Goal: Task Accomplishment & Management: Manage account settings

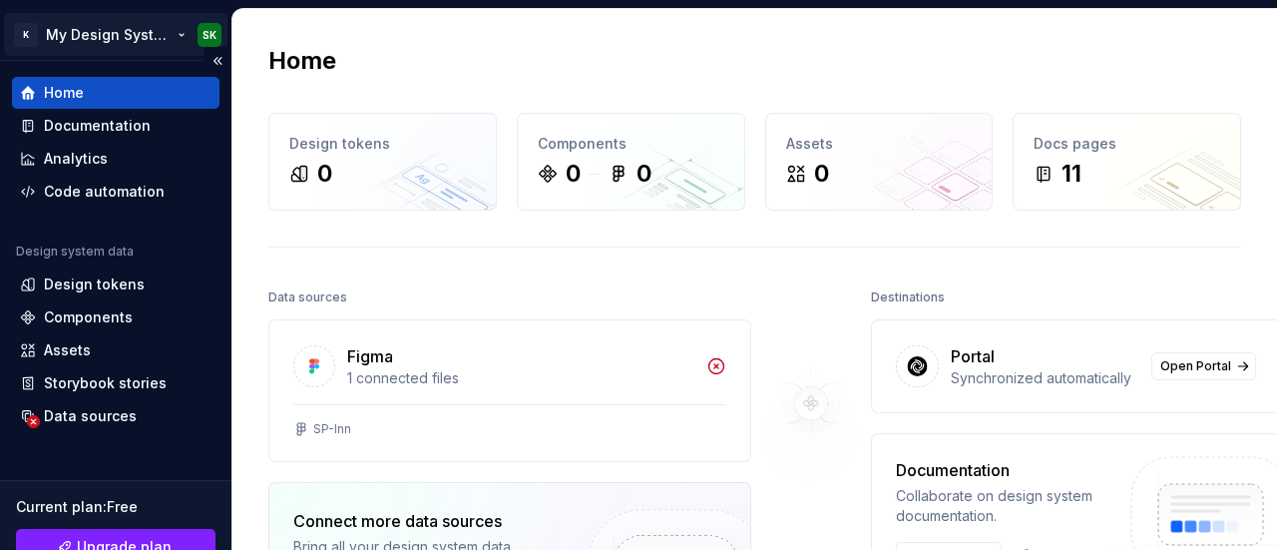
click at [118, 39] on html "K My Design System SK Home Documentation Analytics Code automation Design syste…" at bounding box center [638, 275] width 1277 height 550
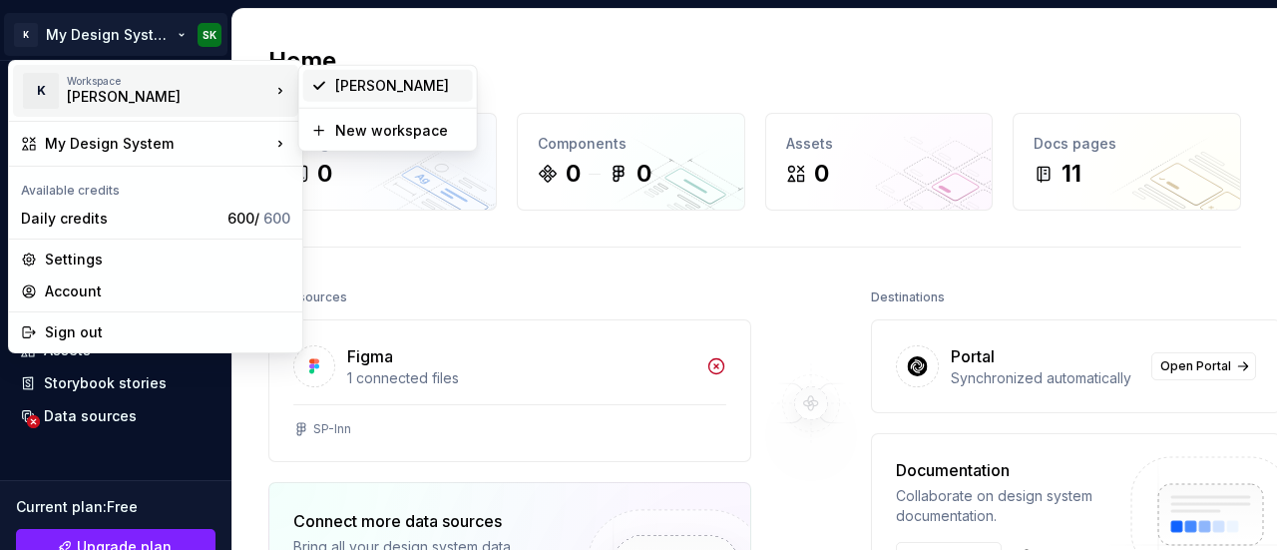
click at [407, 83] on div "[PERSON_NAME]" at bounding box center [400, 86] width 130 height 20
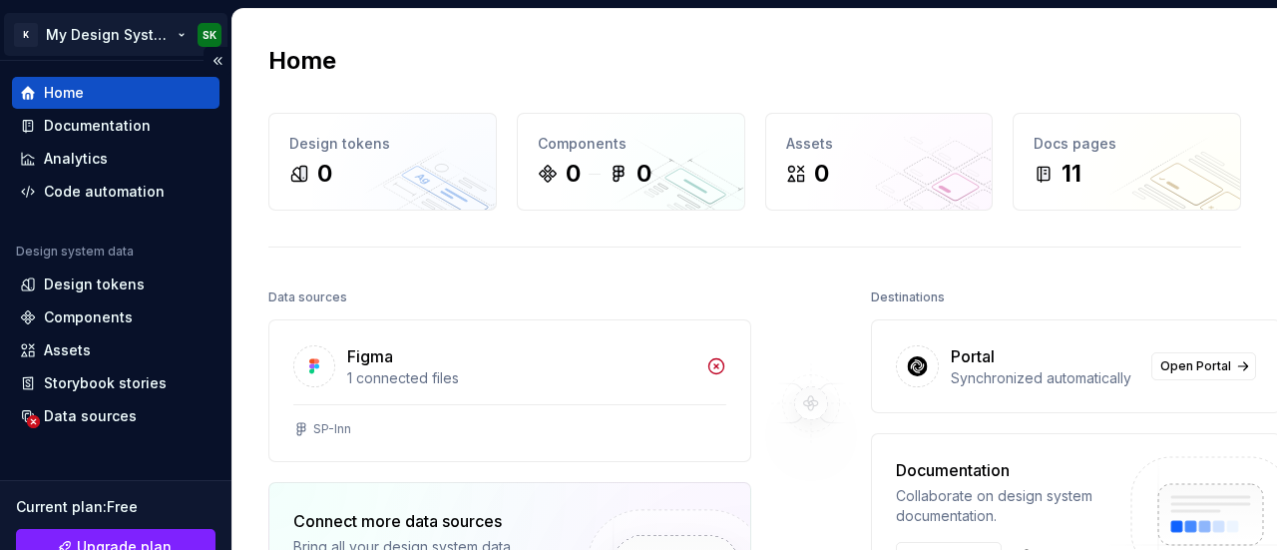
click at [128, 43] on html "K My Design System SK Home Documentation Analytics Code automation Design syste…" at bounding box center [638, 275] width 1277 height 550
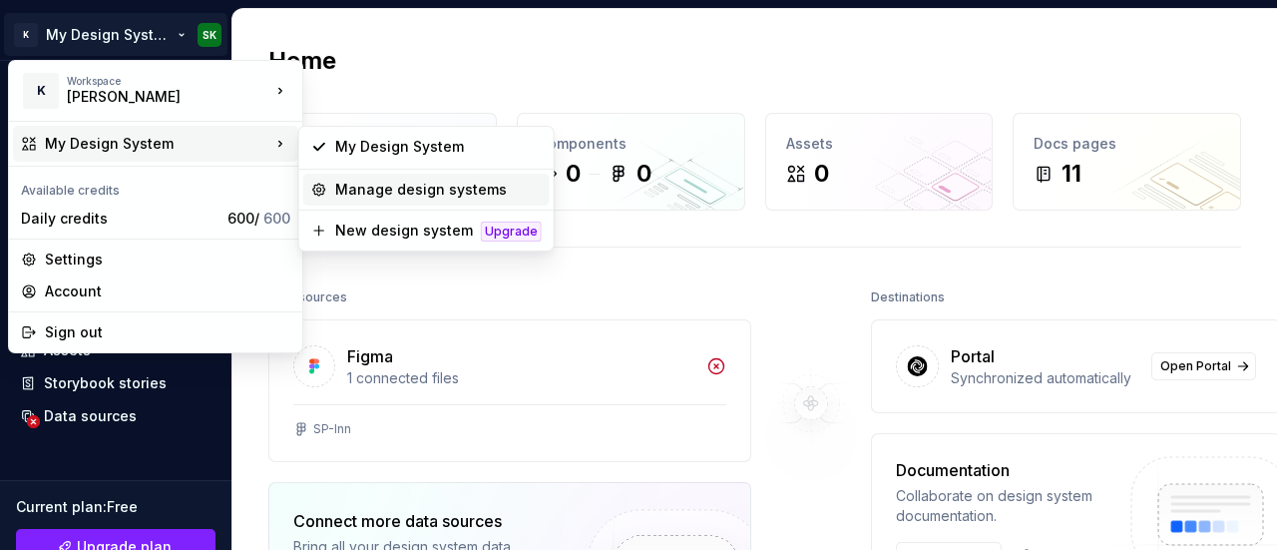
click at [324, 188] on icon at bounding box center [319, 190] width 16 height 16
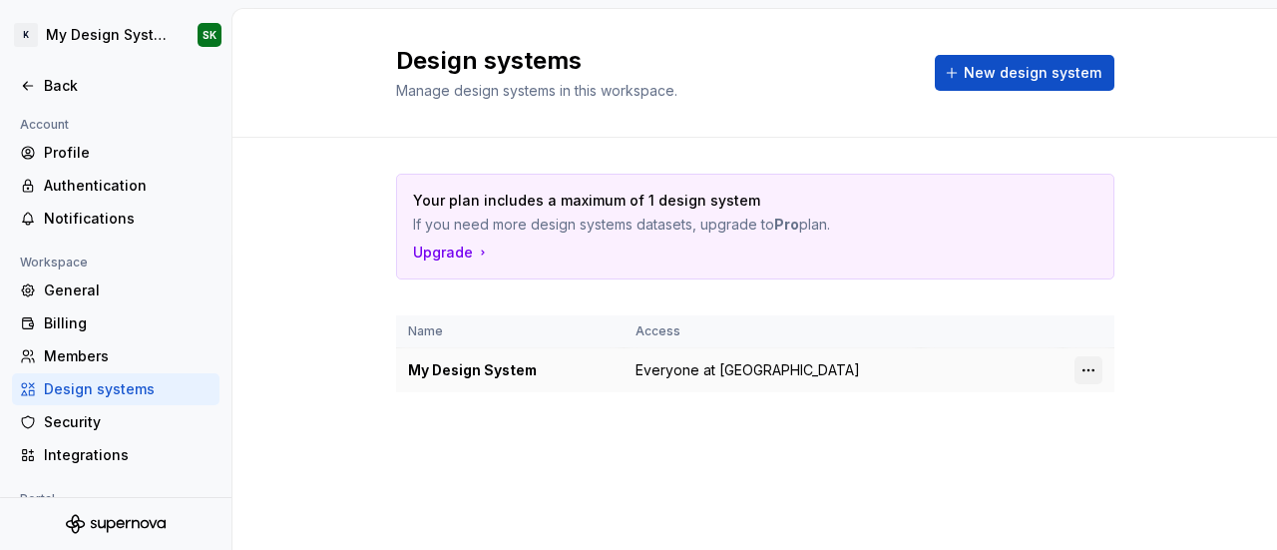
click at [1089, 370] on html "K My Design System SK Back Account Profile Authentication Notifications Workspa…" at bounding box center [638, 275] width 1277 height 550
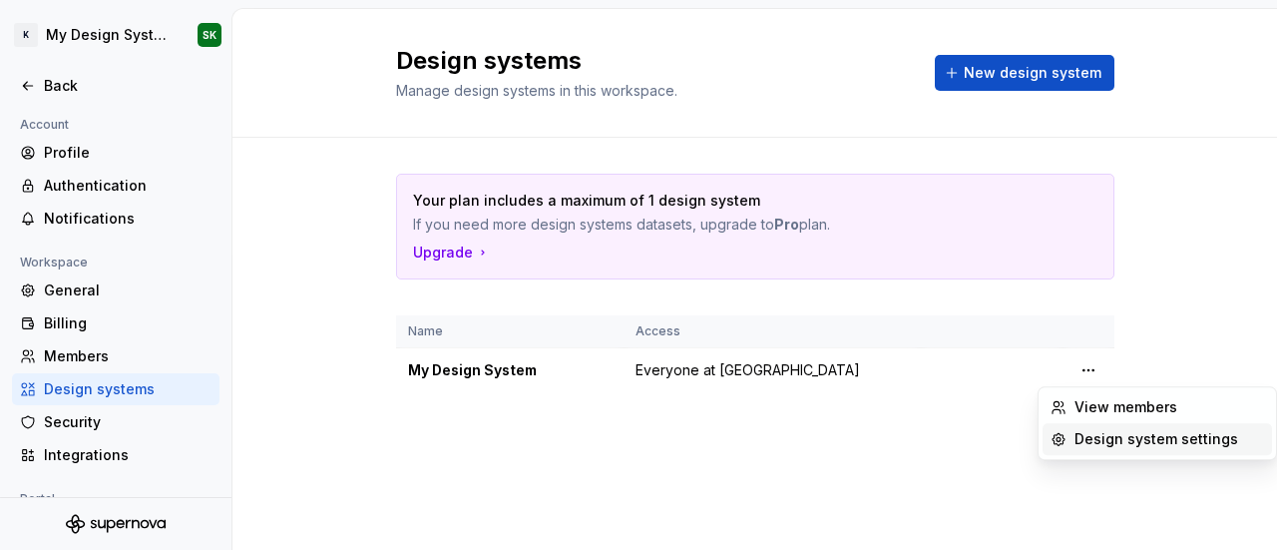
click at [1119, 444] on div "Design system settings" at bounding box center [1169, 439] width 190 height 20
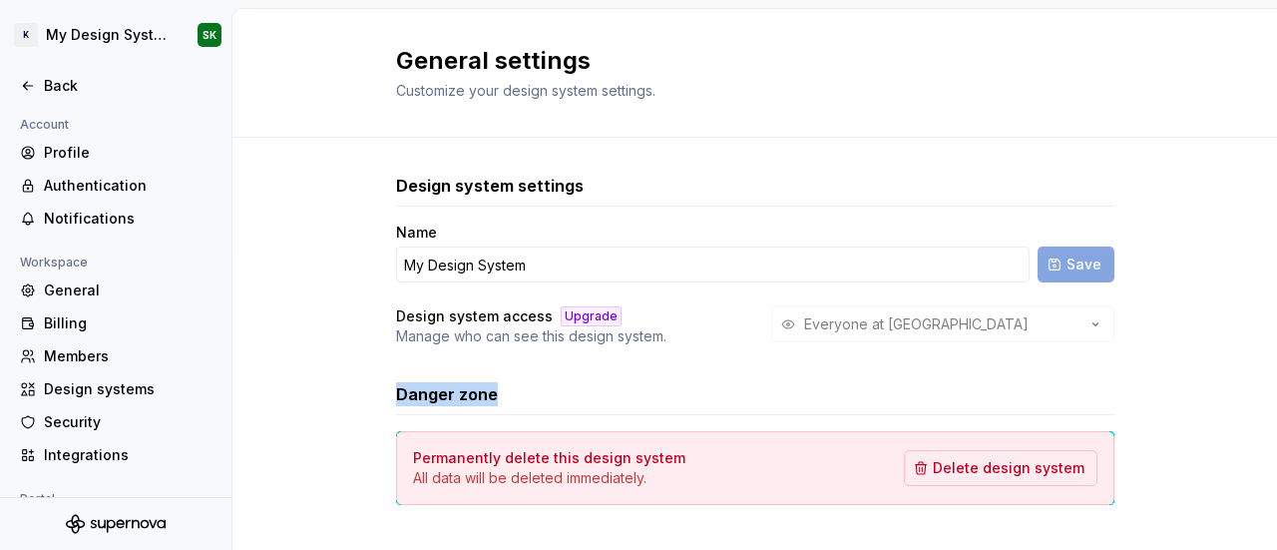
drag, startPoint x: 507, startPoint y: 398, endPoint x: 375, endPoint y: 398, distance: 131.7
click at [375, 398] on div "Design system settings Name My Design System Save Design system access Upgrade …" at bounding box center [754, 359] width 1045 height 443
copy h3 "Danger zone"
click at [658, 161] on div "Design system settings Name My Design System Save Design system access Upgrade …" at bounding box center [755, 359] width 718 height 443
click at [214, 37] on html "K My Design System SK Back Account Profile Authentication Notifications Workspa…" at bounding box center [638, 275] width 1277 height 550
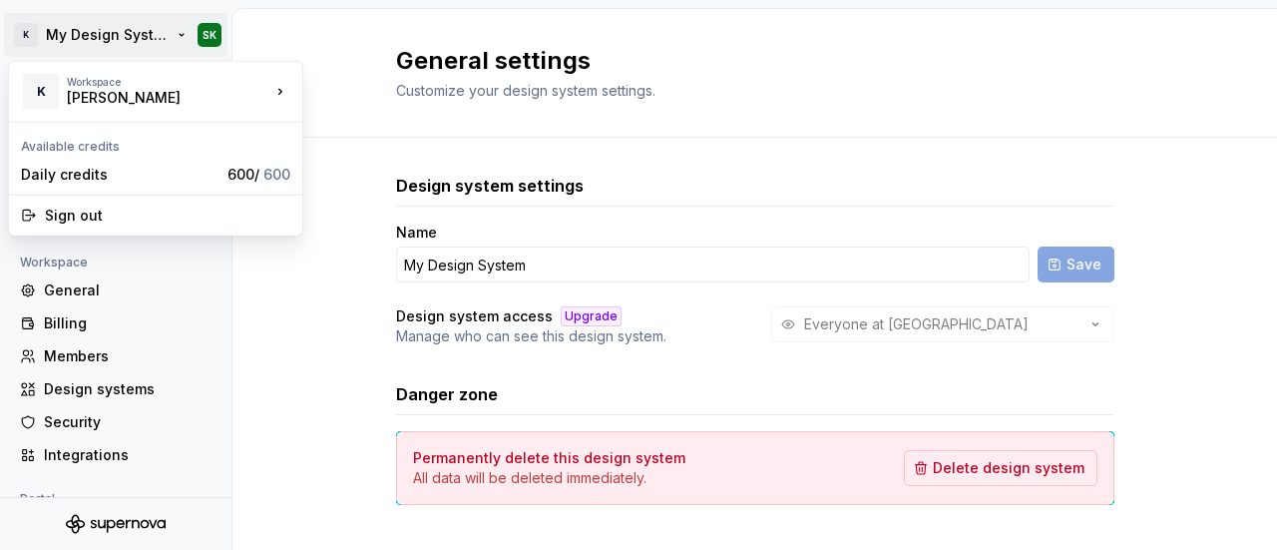
click at [271, 323] on html "K My Design System SK Back Account Profile Authentication Notifications Workspa…" at bounding box center [638, 275] width 1277 height 550
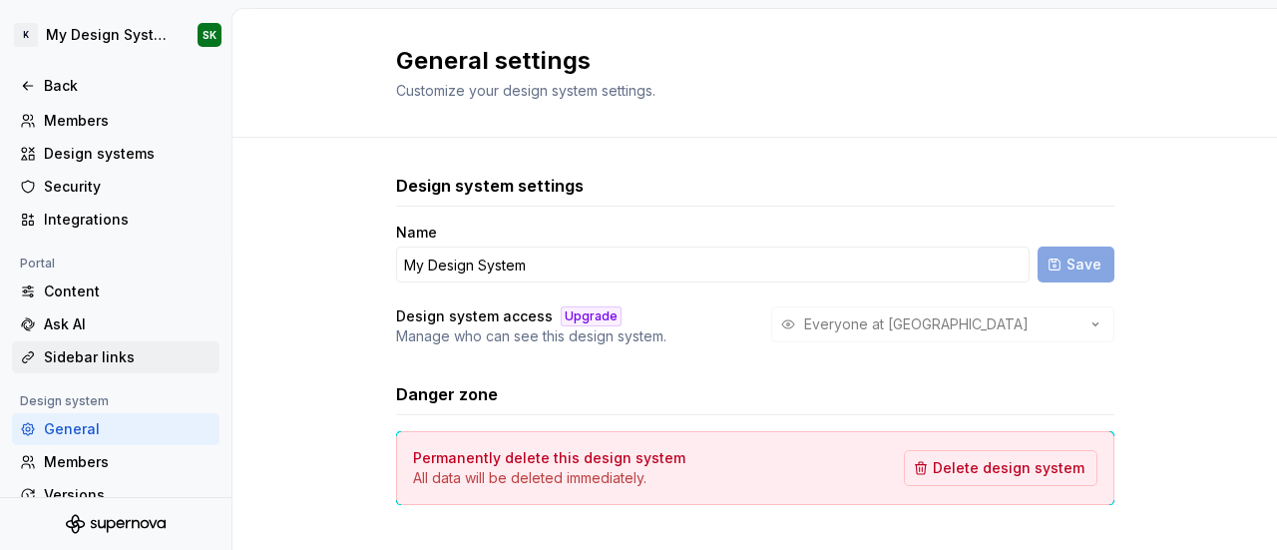
scroll to position [325, 0]
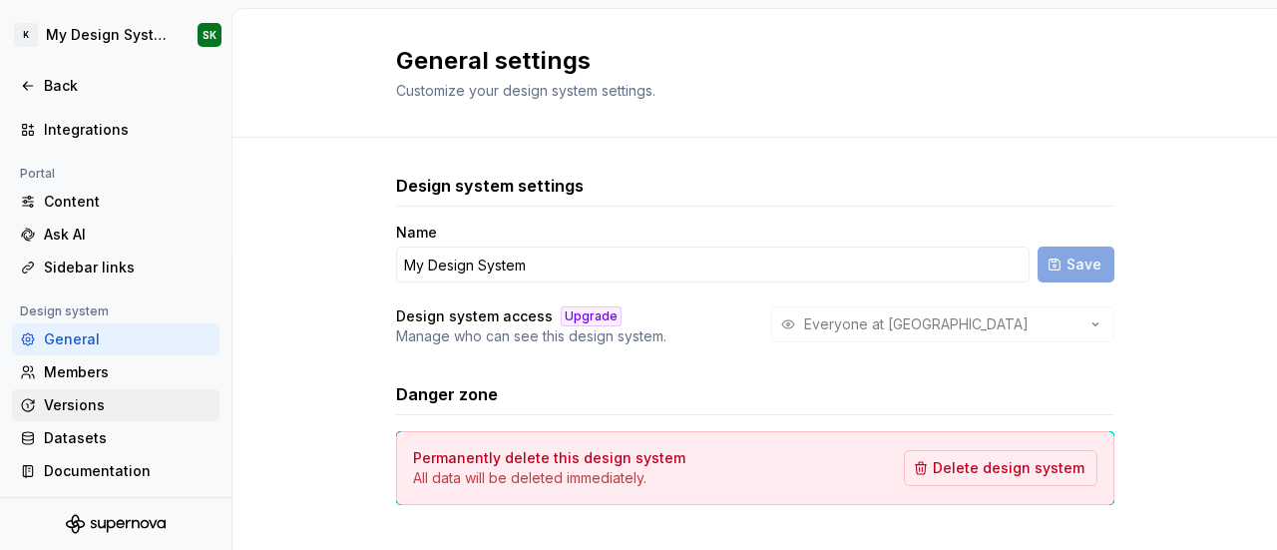
click at [128, 395] on div "Versions" at bounding box center [128, 405] width 168 height 20
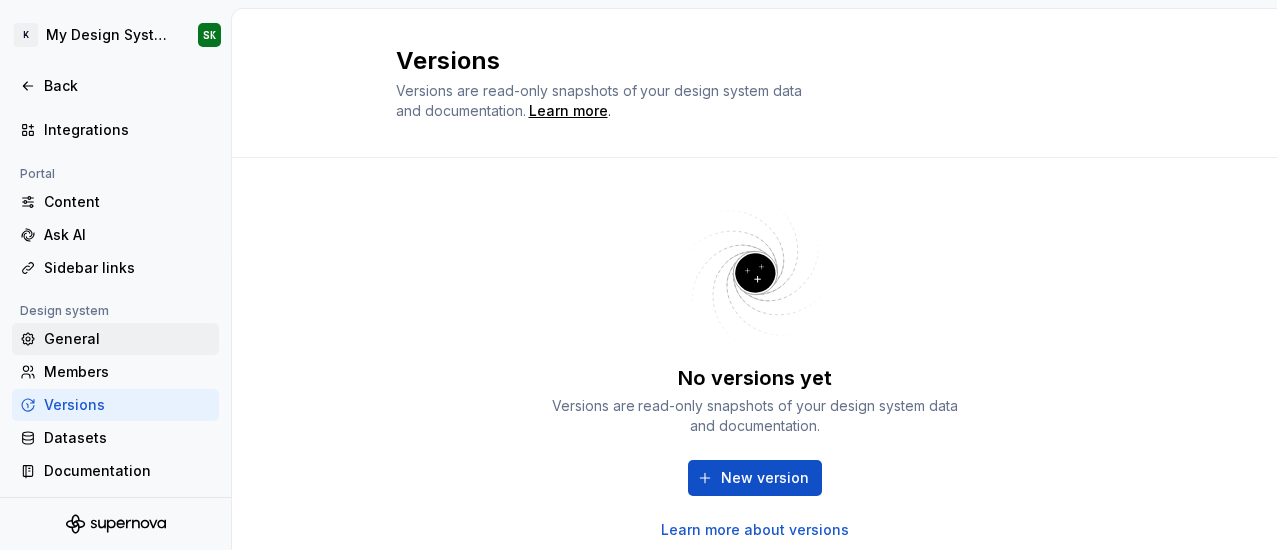
click at [151, 349] on div "General" at bounding box center [116, 339] width 208 height 32
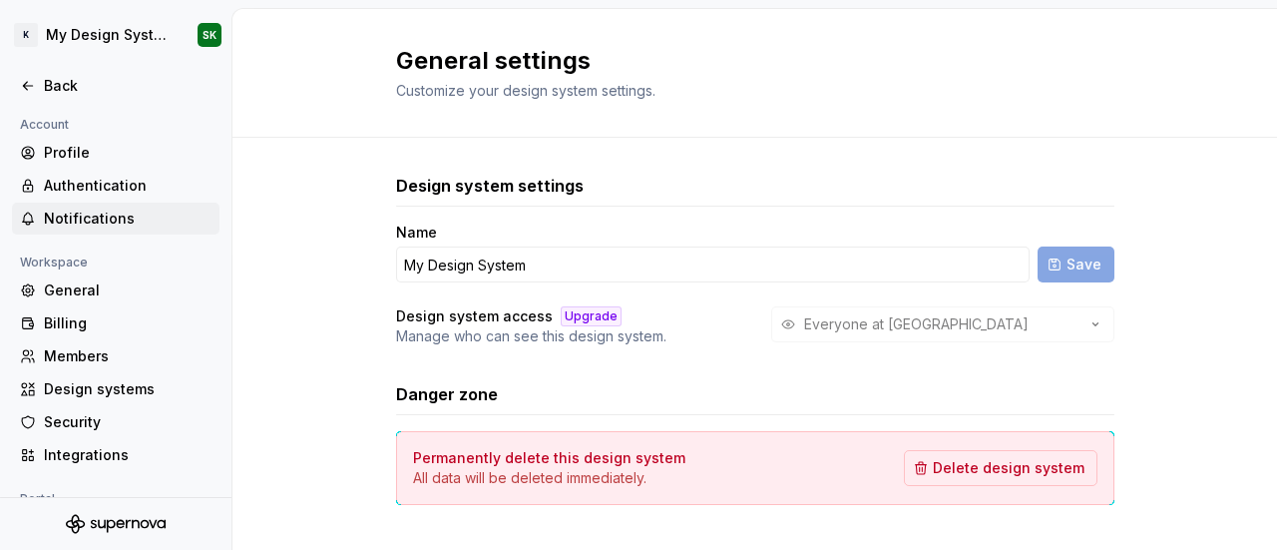
click at [77, 214] on div "Notifications" at bounding box center [128, 219] width 168 height 20
click at [126, 220] on div "Notifications" at bounding box center [128, 219] width 168 height 20
click at [124, 220] on div "Notifications" at bounding box center [128, 219] width 168 height 20
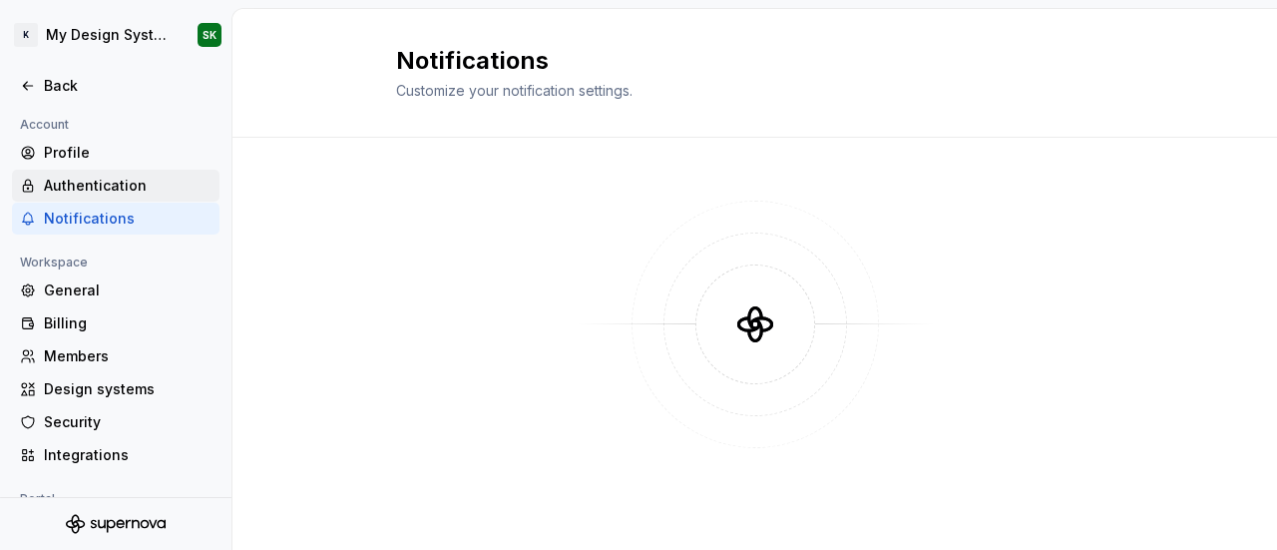
click at [118, 176] on div "Authentication" at bounding box center [128, 186] width 168 height 20
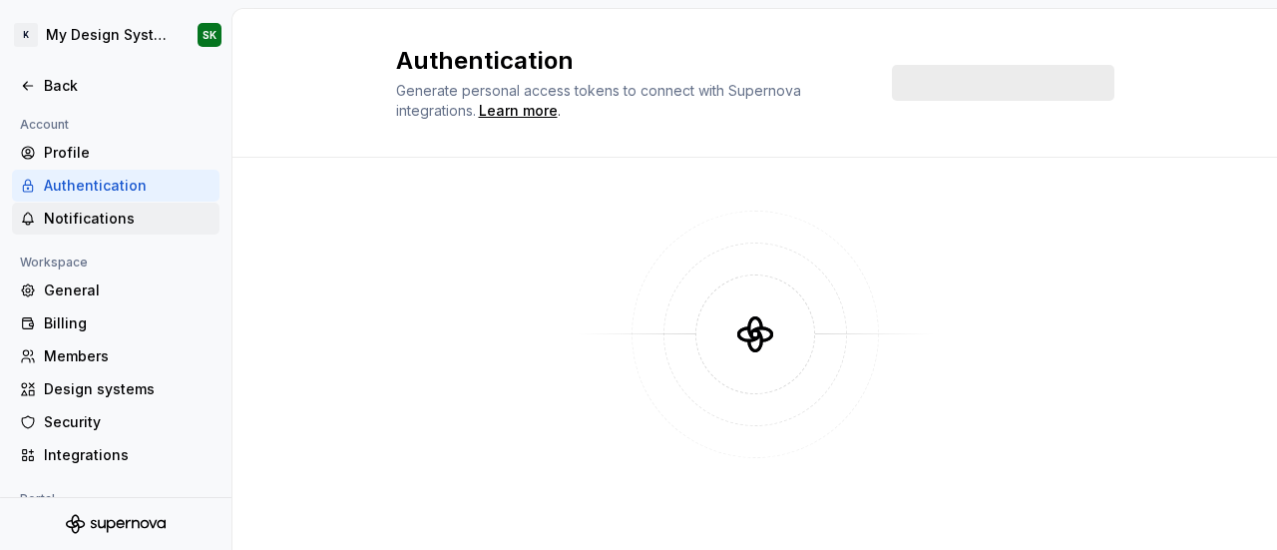
click at [111, 220] on div "Notifications" at bounding box center [128, 219] width 168 height 20
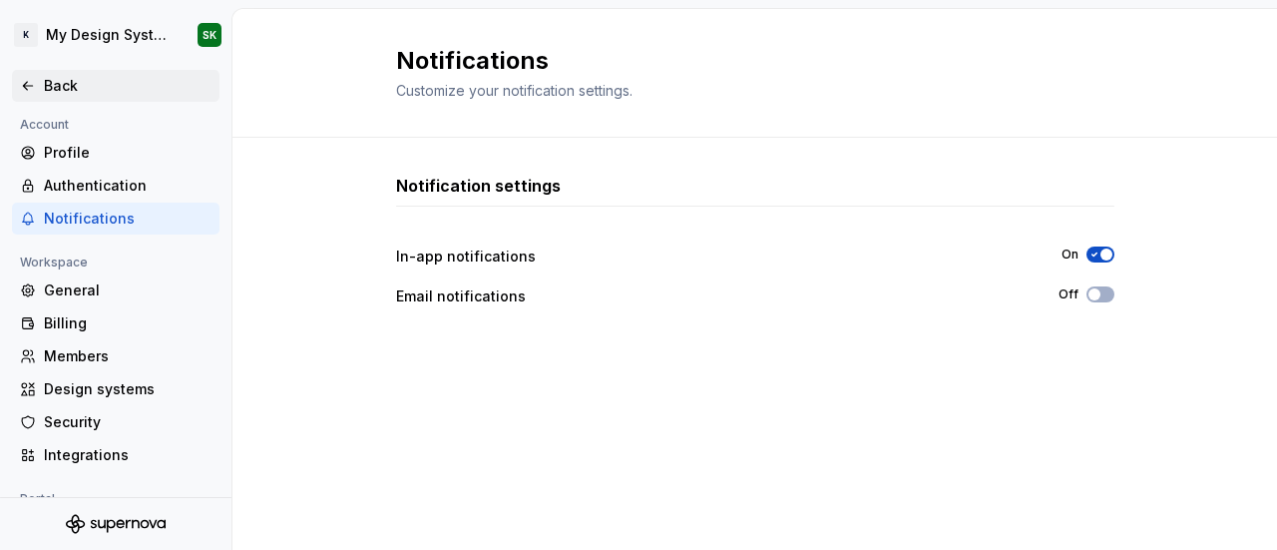
click at [28, 83] on icon at bounding box center [28, 86] width 16 height 16
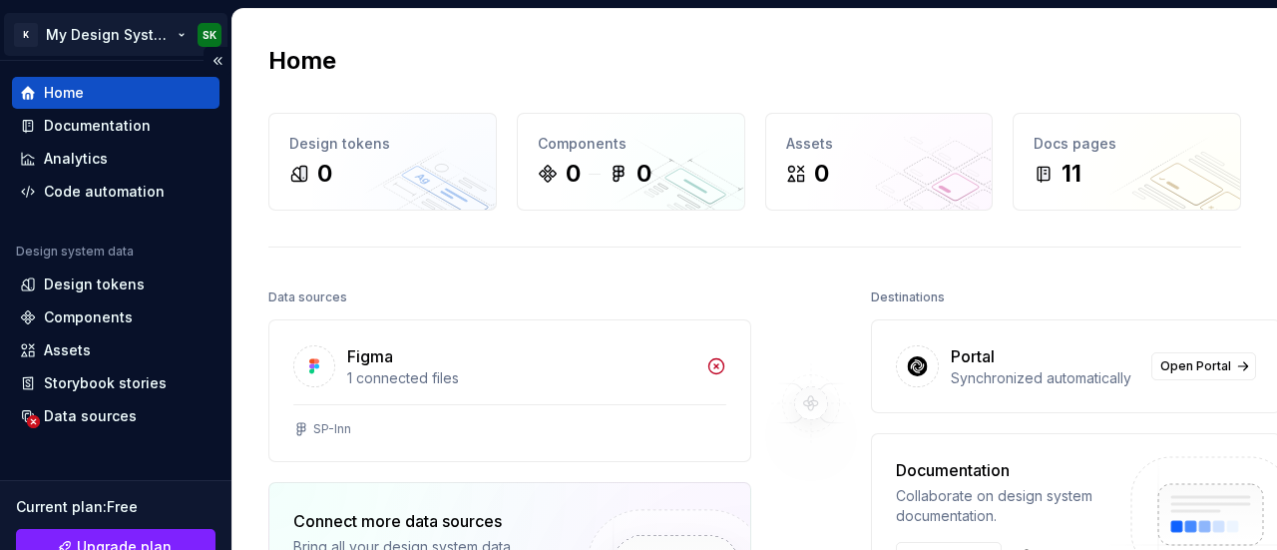
click at [170, 38] on html "K My Design System SK Home Documentation Analytics Code automation Design syste…" at bounding box center [638, 275] width 1277 height 550
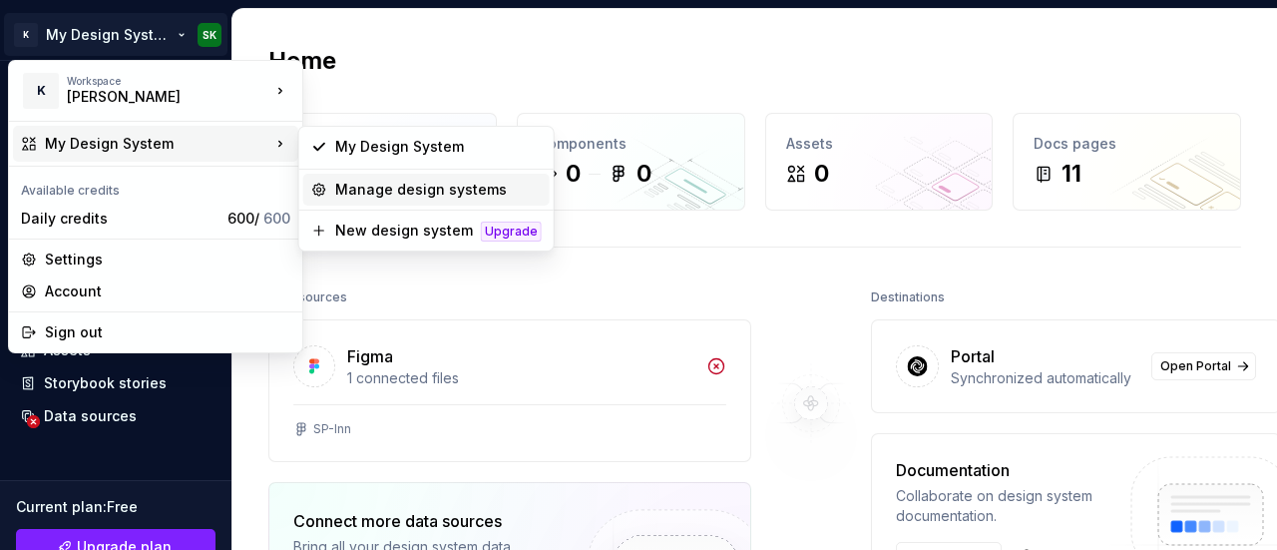
click at [350, 197] on div "Manage design systems" at bounding box center [438, 190] width 207 height 20
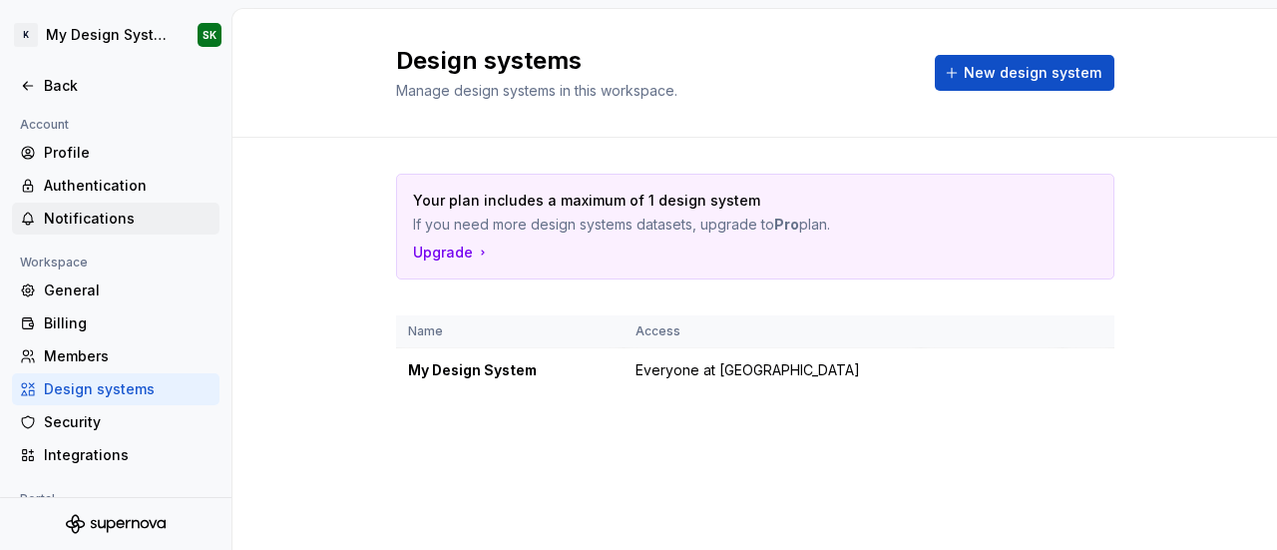
click at [94, 222] on div "Notifications" at bounding box center [128, 219] width 168 height 20
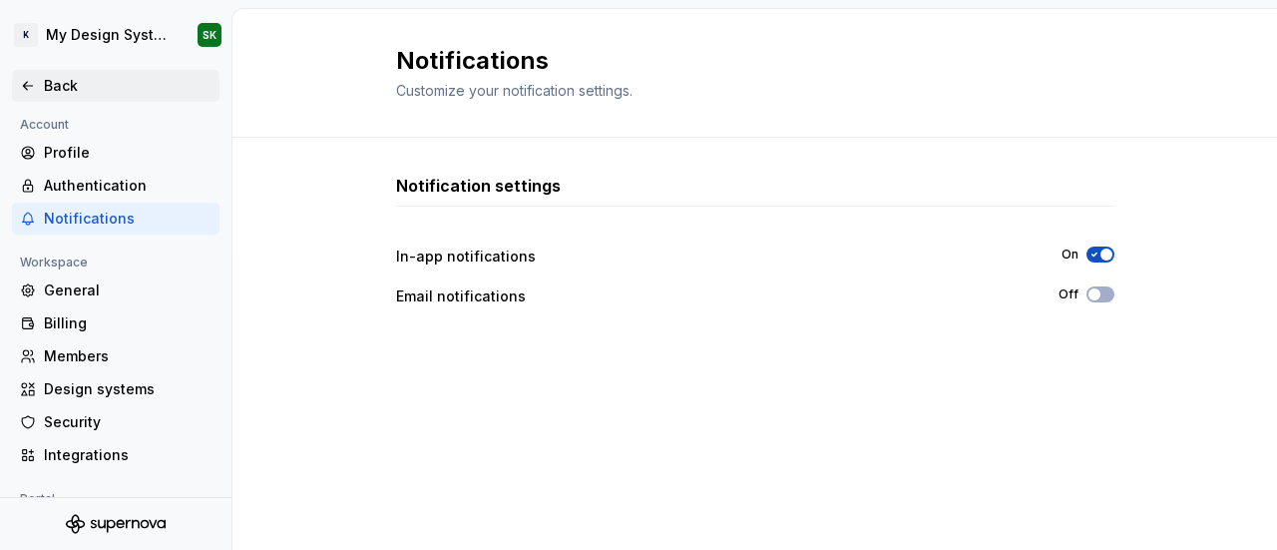
click at [35, 85] on icon at bounding box center [28, 86] width 16 height 16
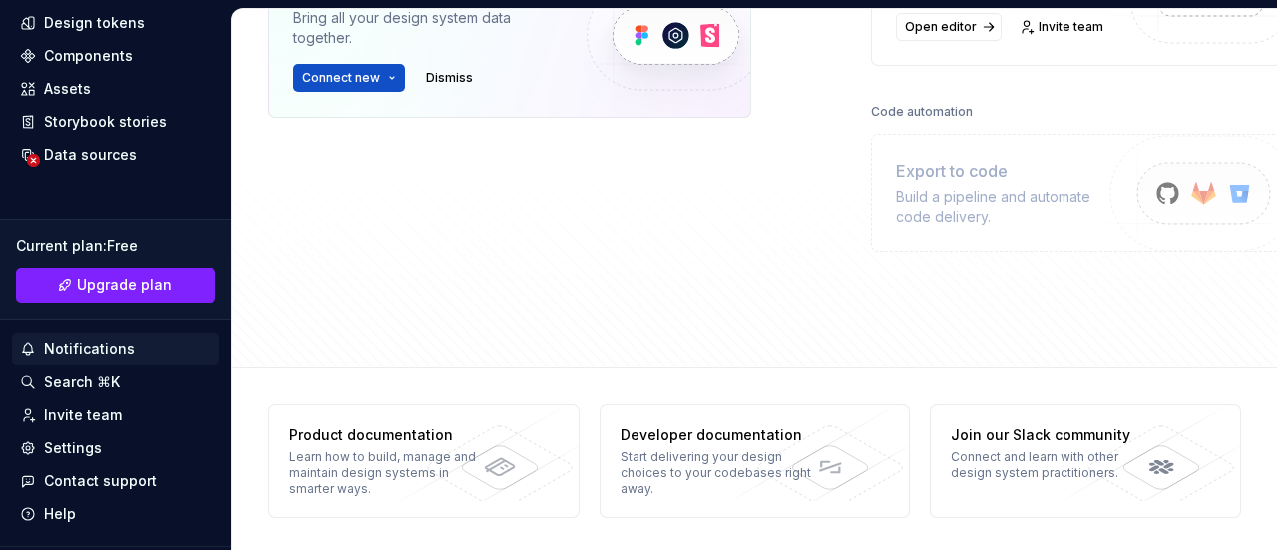
scroll to position [309, 0]
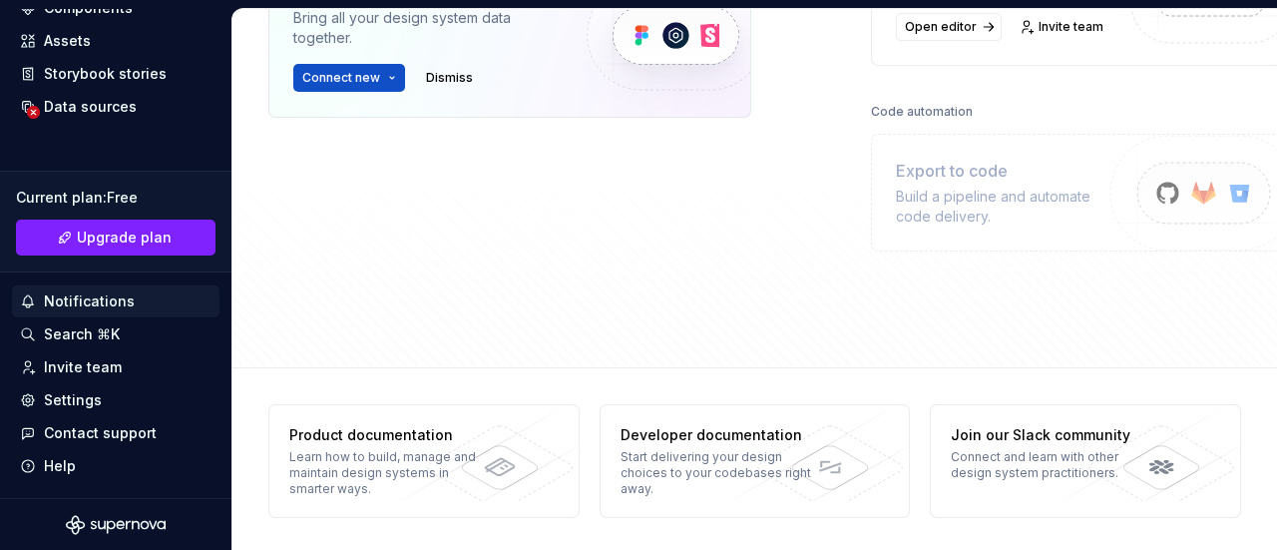
click at [101, 300] on div "Notifications" at bounding box center [89, 301] width 91 height 20
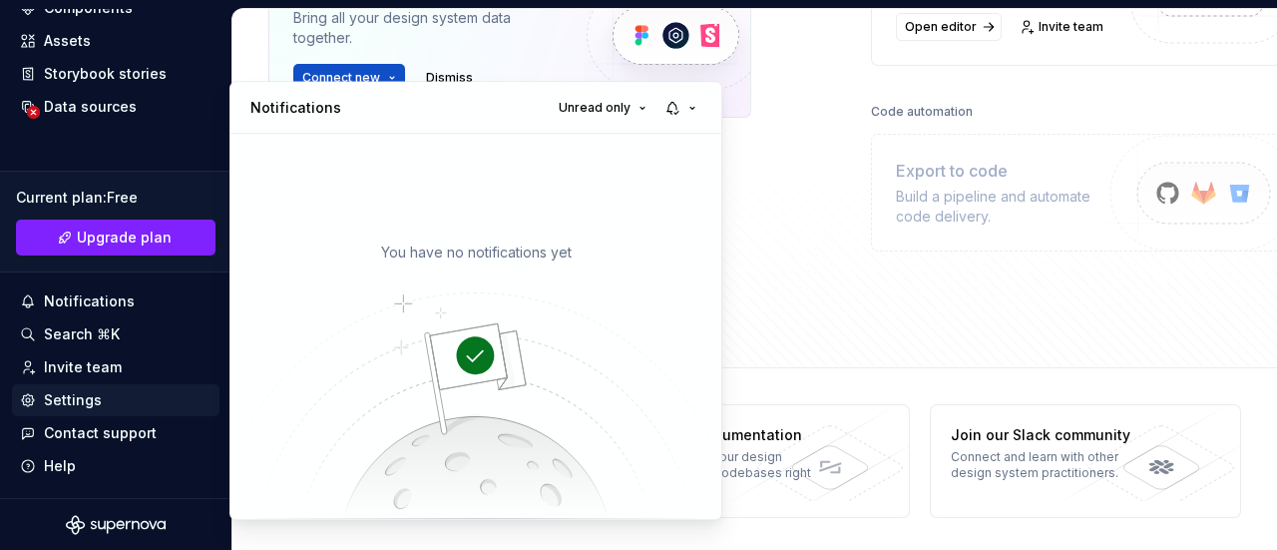
click at [63, 400] on html "K My Design System SK Home Documentation Analytics Code automation Design syste…" at bounding box center [638, 275] width 1277 height 550
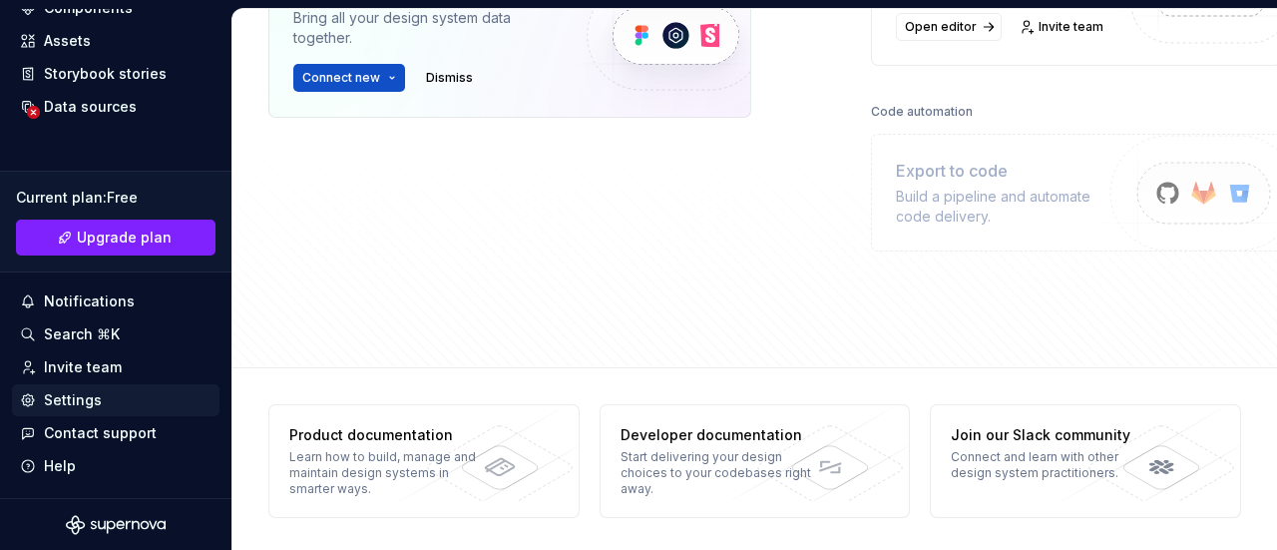
click at [96, 400] on div "Settings" at bounding box center [73, 400] width 58 height 20
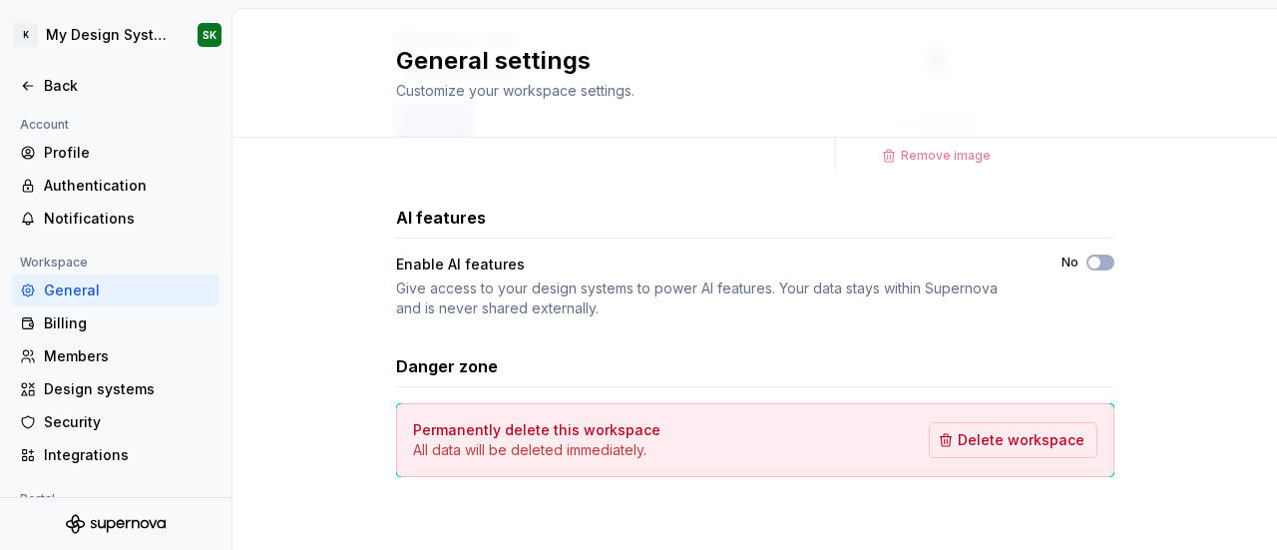
scroll to position [145, 0]
drag, startPoint x: 509, startPoint y: 368, endPoint x: 363, endPoint y: 363, distance: 145.7
click at [363, 363] on div "Workspace name katageri Save K Add image Remove image AI features Enable AI fea…" at bounding box center [754, 272] width 1045 height 559
copy h3 "Danger zone"
click at [1169, 462] on div "Workspace name katageri Save K Add image Remove image AI features Enable AI fea…" at bounding box center [754, 272] width 1045 height 559
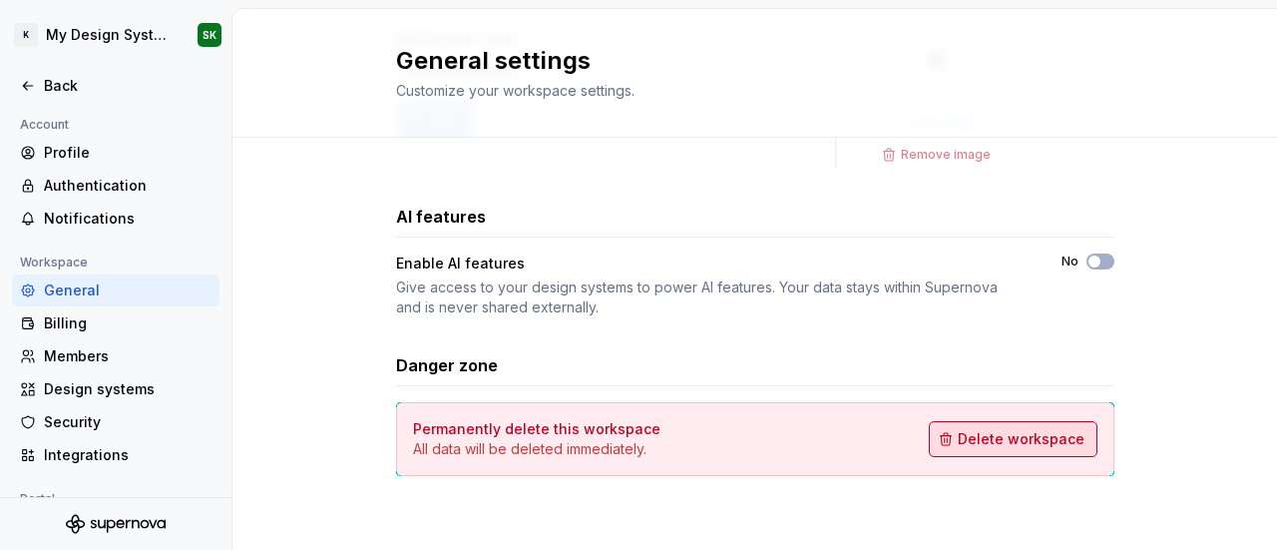
drag, startPoint x: 1173, startPoint y: 446, endPoint x: 943, endPoint y: 450, distance: 230.5
click at [943, 450] on div "Workspace name katageri Save K Add image Remove image AI features Enable AI fea…" at bounding box center [754, 272] width 1045 height 559
drag, startPoint x: 1153, startPoint y: 430, endPoint x: 839, endPoint y: 454, distance: 315.2
click at [999, 440] on div "Workspace name katageri Save K Add image Remove image AI features Enable AI fea…" at bounding box center [754, 272] width 1045 height 559
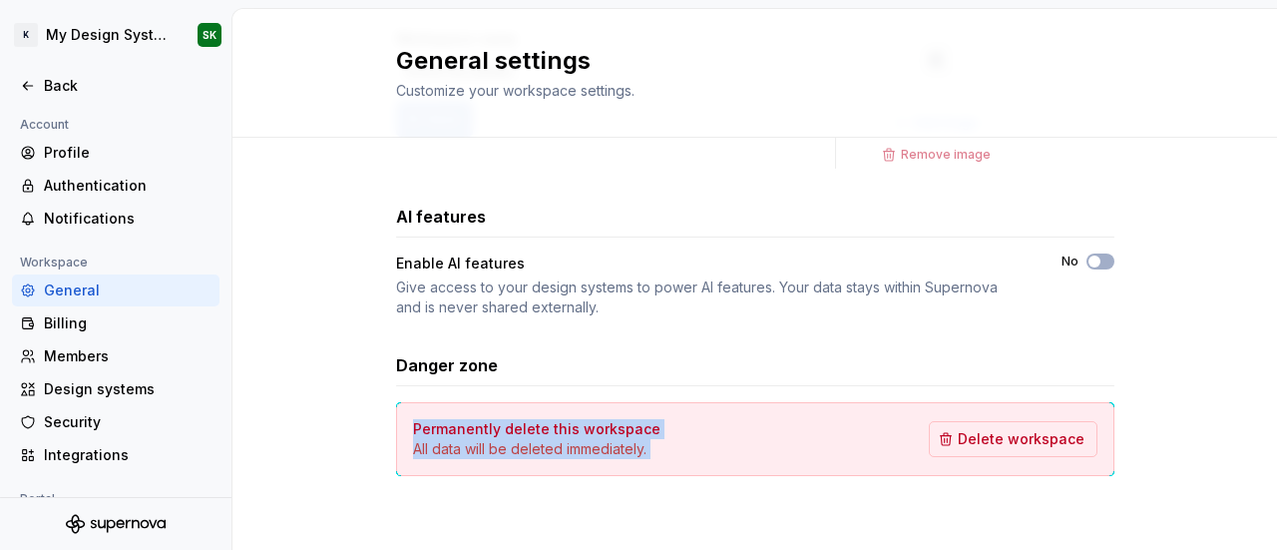
drag, startPoint x: 362, startPoint y: 423, endPoint x: 1100, endPoint y: 437, distance: 738.4
click at [1100, 437] on div "Workspace name katageri Save K Add image Remove image AI features Enable AI fea…" at bounding box center [754, 272] width 1045 height 559
copy div "Permanently delete this workspace All data will be deleted immediately. Delete …"
click at [782, 424] on div "Permanently delete this workspace All data will be deleted immediately. Delete …" at bounding box center [755, 439] width 684 height 40
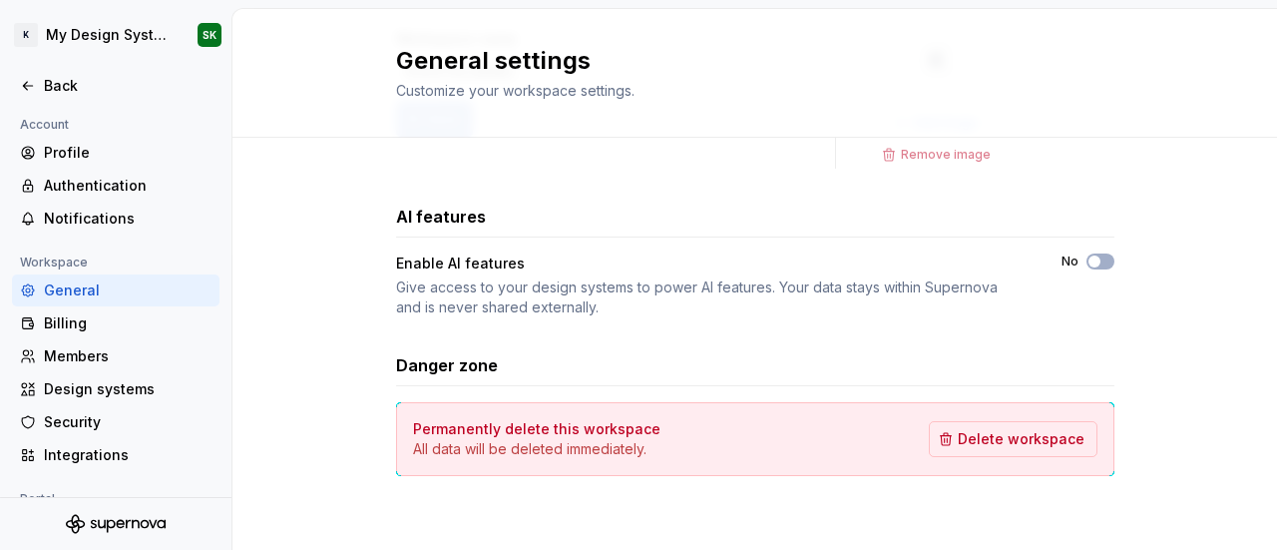
scroll to position [0, 0]
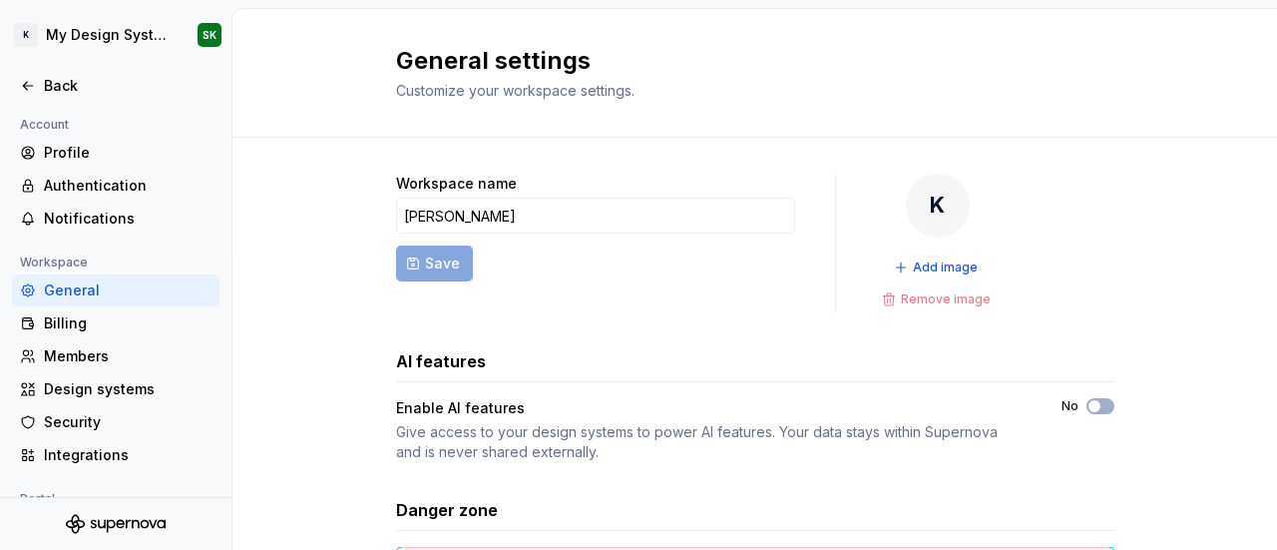
click at [597, 146] on div "Workspace name katageri Save K Add image Remove image AI features Enable AI fea…" at bounding box center [755, 417] width 718 height 559
drag, startPoint x: 651, startPoint y: 93, endPoint x: 361, endPoint y: 89, distance: 290.4
click at [361, 89] on div "General settings Customize your workspace settings." at bounding box center [754, 73] width 1045 height 129
copy span "Customize your workspace settings."
click at [591, 63] on h2 "General settings" at bounding box center [743, 61] width 694 height 32
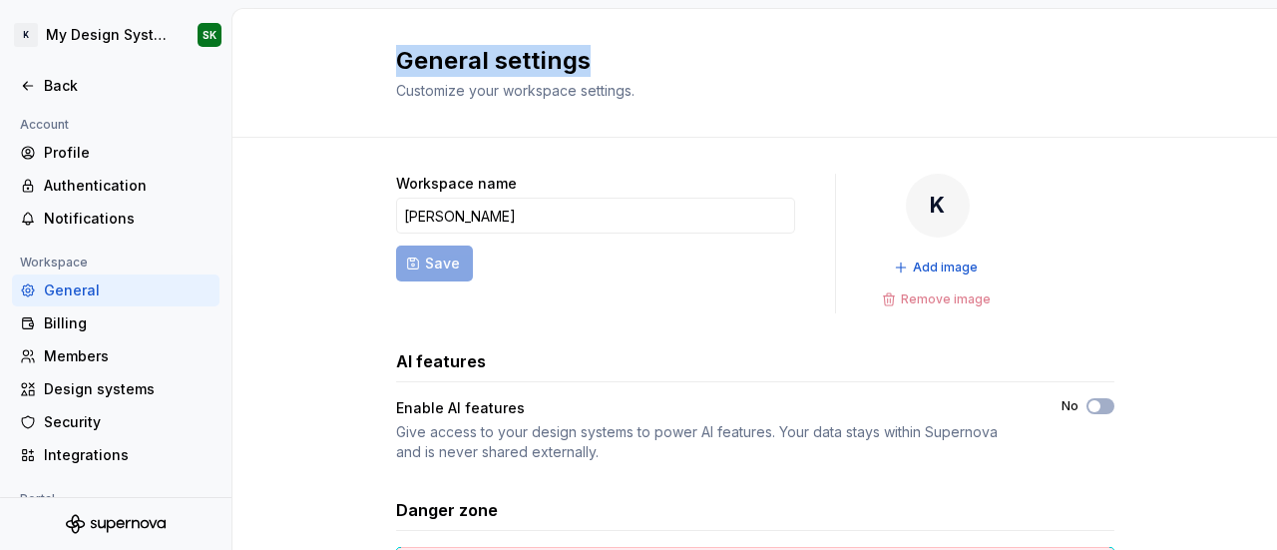
drag, startPoint x: 603, startPoint y: 60, endPoint x: 381, endPoint y: 59, distance: 221.5
click at [381, 59] on div "General settings Customize your workspace settings." at bounding box center [754, 73] width 1045 height 129
copy h2 "General settings"
drag, startPoint x: 6, startPoint y: 129, endPoint x: 86, endPoint y: 125, distance: 79.9
click at [86, 126] on div "Account Profile Authentication Notifications Workspace General Billing Members …" at bounding box center [115, 468] width 231 height 711
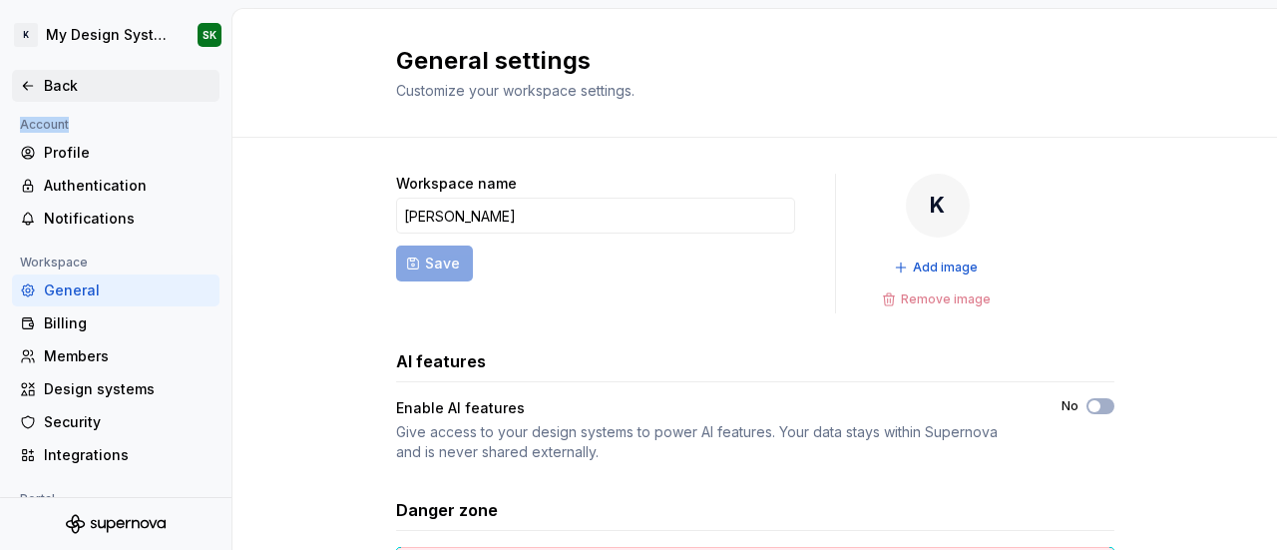
copy div "Account"
click at [0, 150] on div "Account Profile Authentication Notifications Workspace General Billing Members …" at bounding box center [115, 468] width 231 height 711
drag, startPoint x: 5, startPoint y: 148, endPoint x: 132, endPoint y: 217, distance: 144.7
click at [132, 217] on div "Account Profile Authentication Notifications Workspace General Billing Members …" at bounding box center [115, 468] width 231 height 711
drag, startPoint x: 89, startPoint y: 266, endPoint x: 15, endPoint y: 261, distance: 74.0
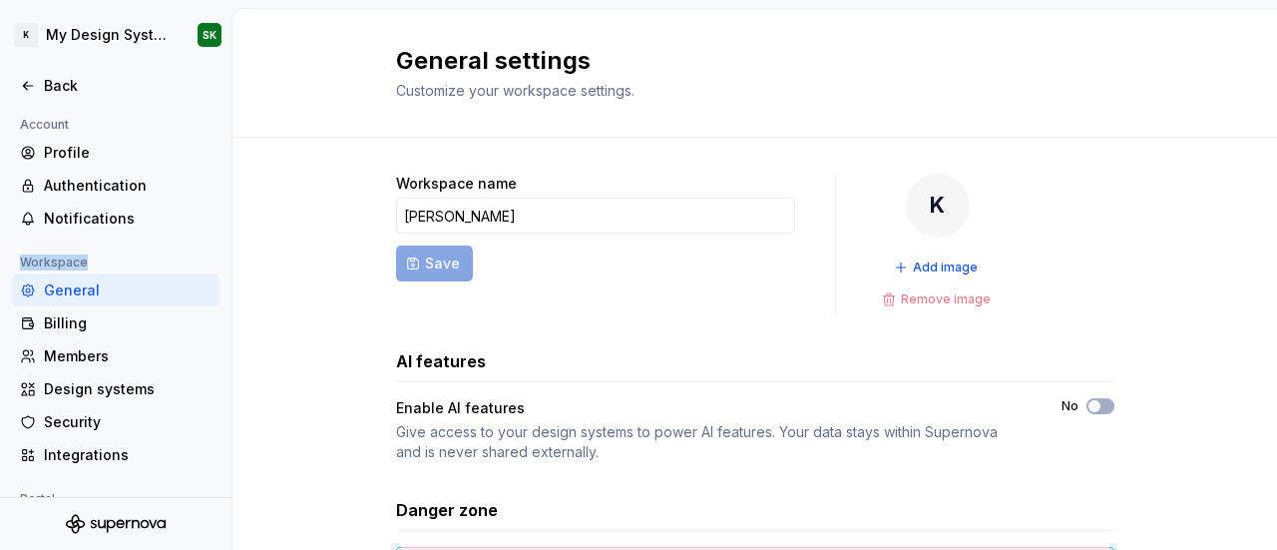
click at [15, 261] on div "Workspace" at bounding box center [54, 262] width 84 height 24
copy div "Workspace"
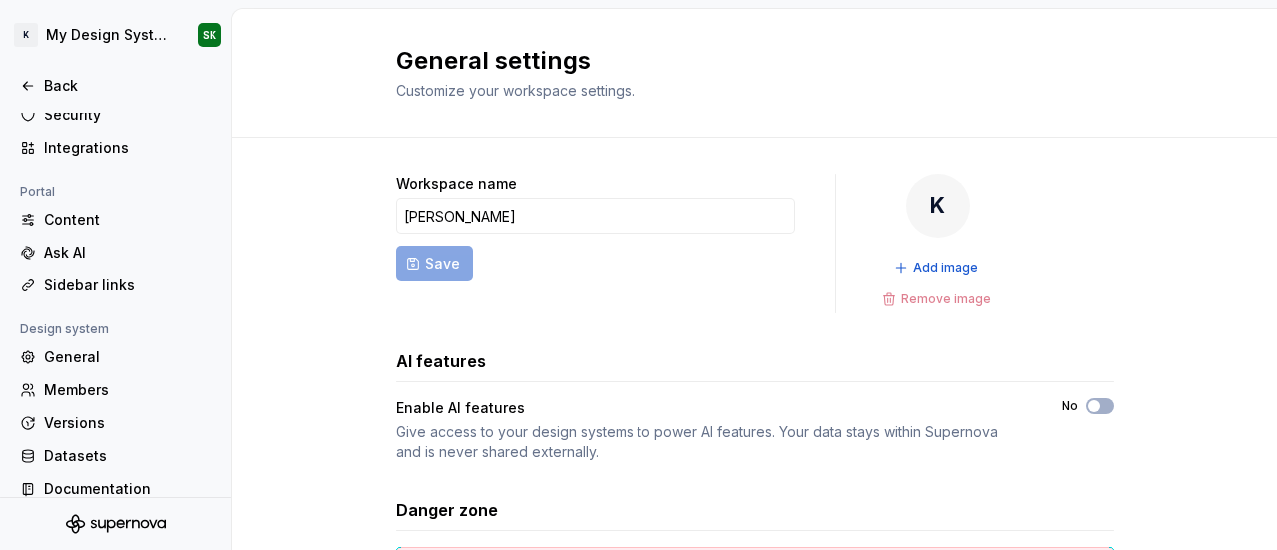
scroll to position [325, 0]
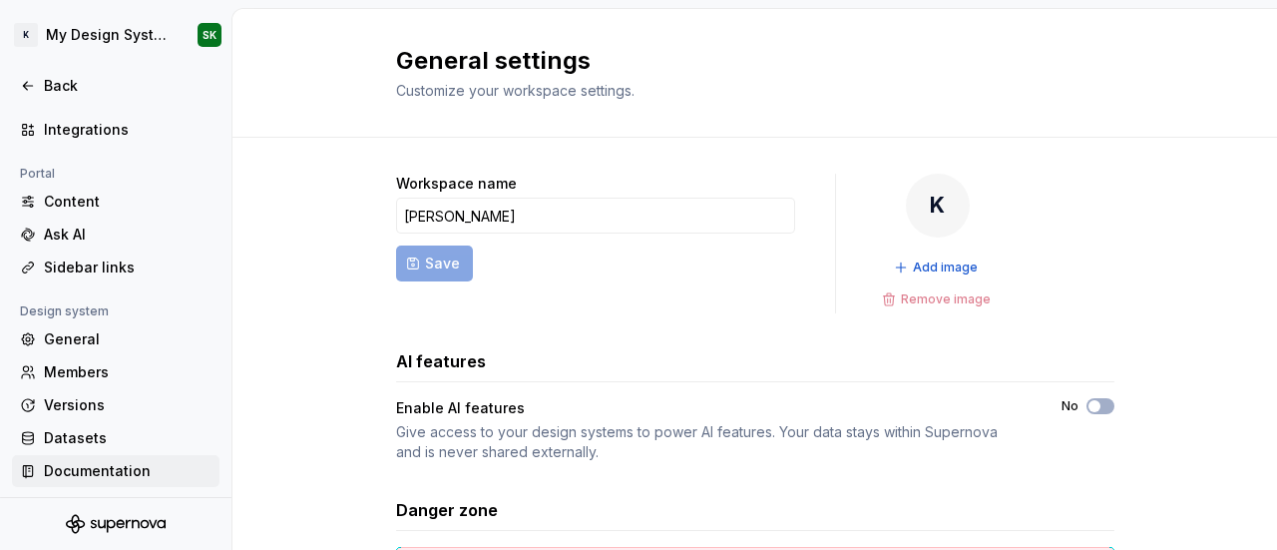
click at [144, 466] on div "Documentation" at bounding box center [128, 471] width 168 height 20
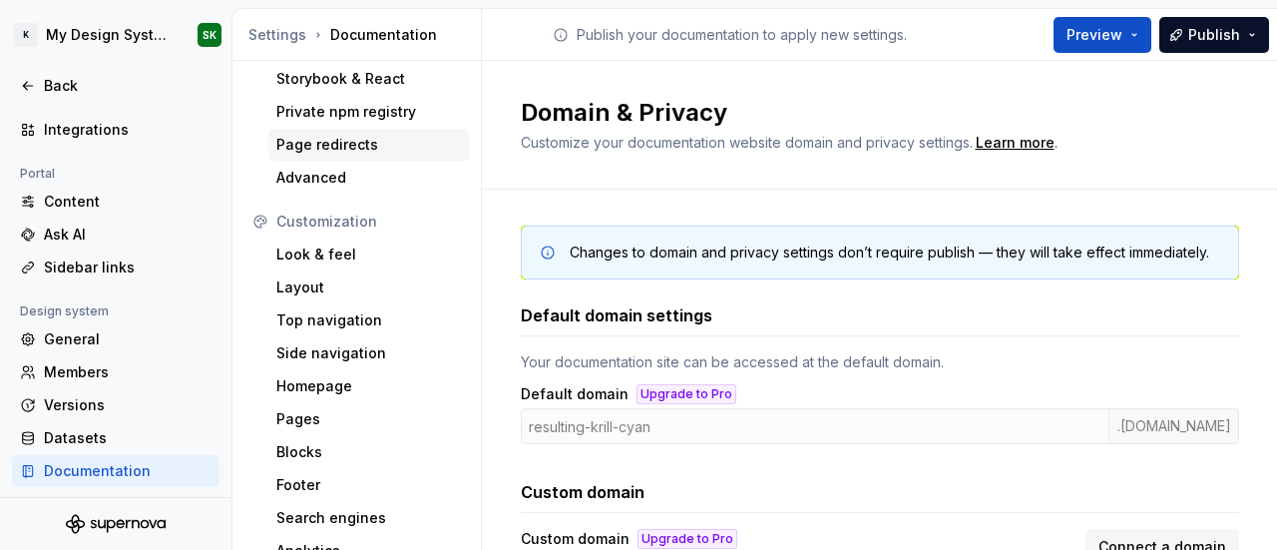
scroll to position [194, 0]
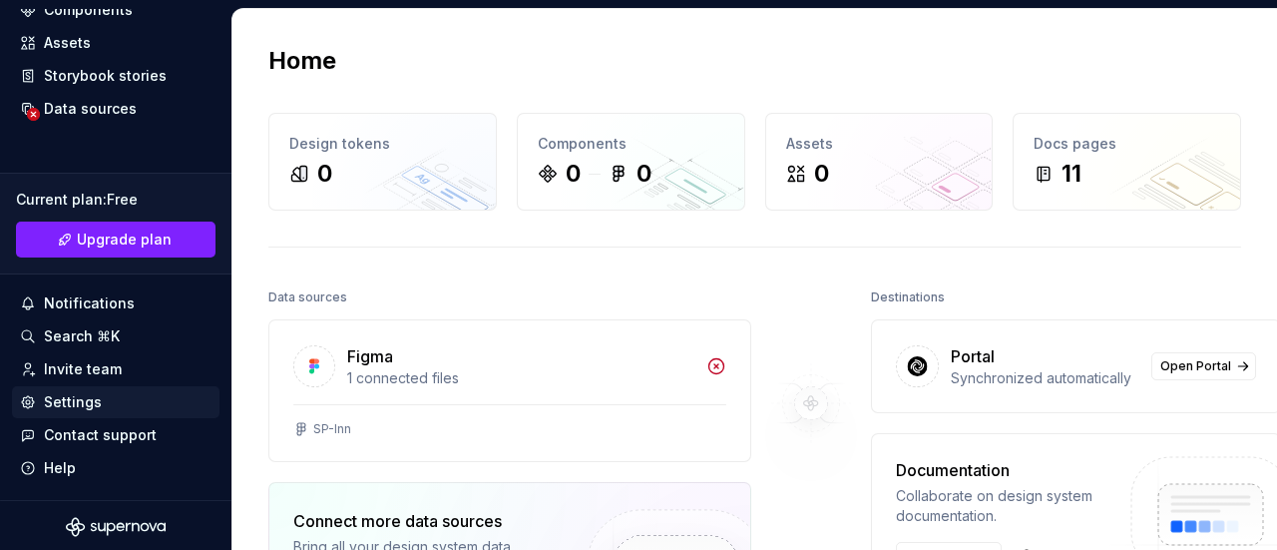
scroll to position [309, 0]
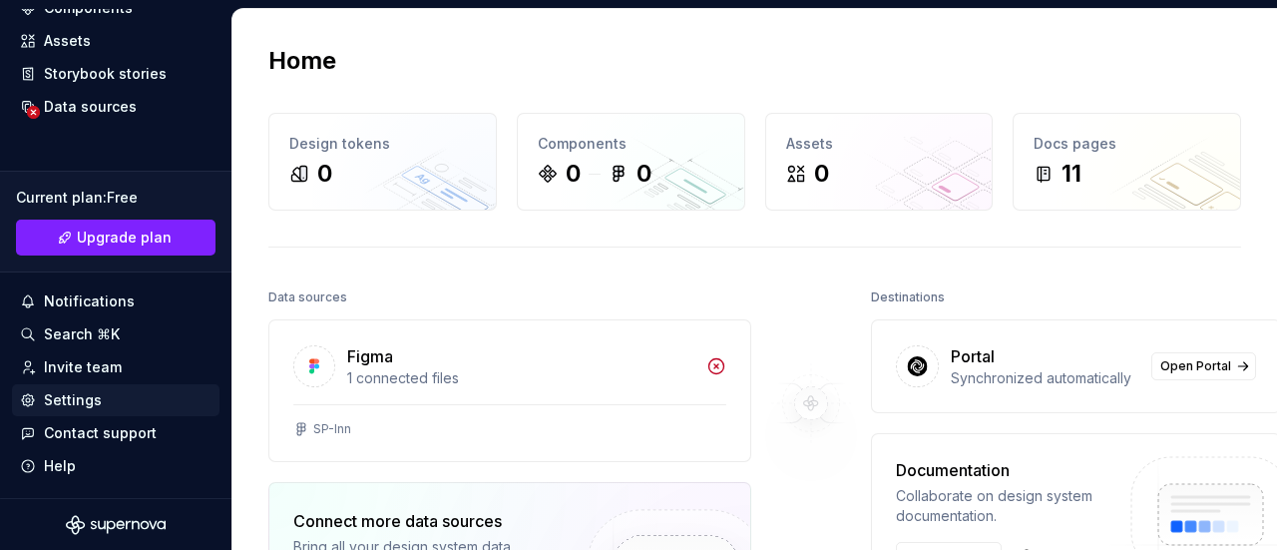
click at [83, 404] on div "Settings" at bounding box center [73, 400] width 58 height 20
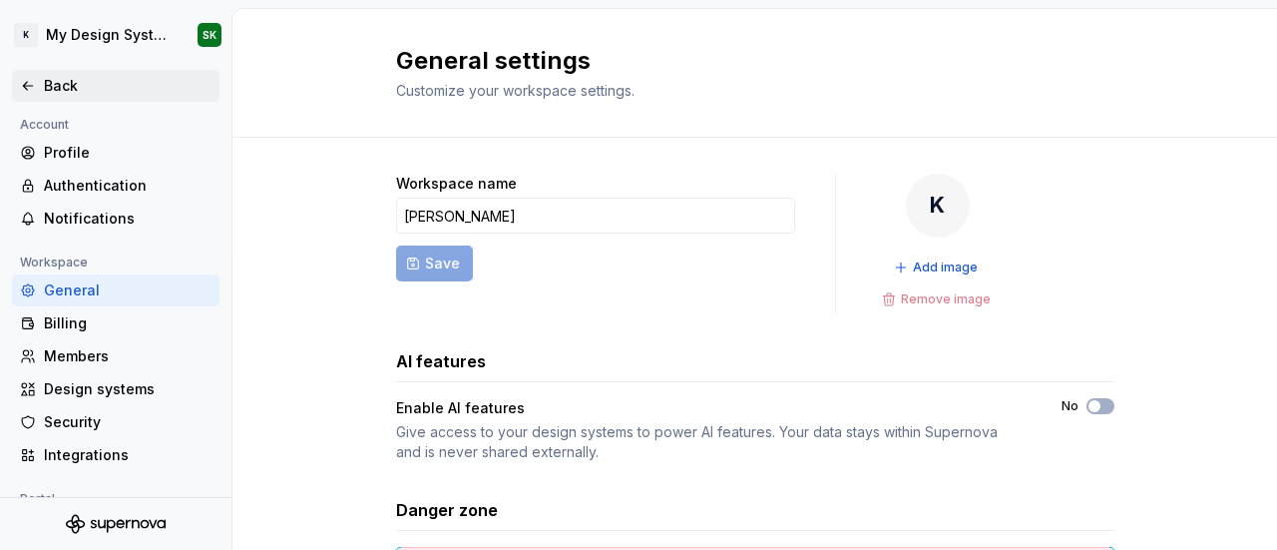
click at [24, 76] on div "Back" at bounding box center [116, 86] width 192 height 20
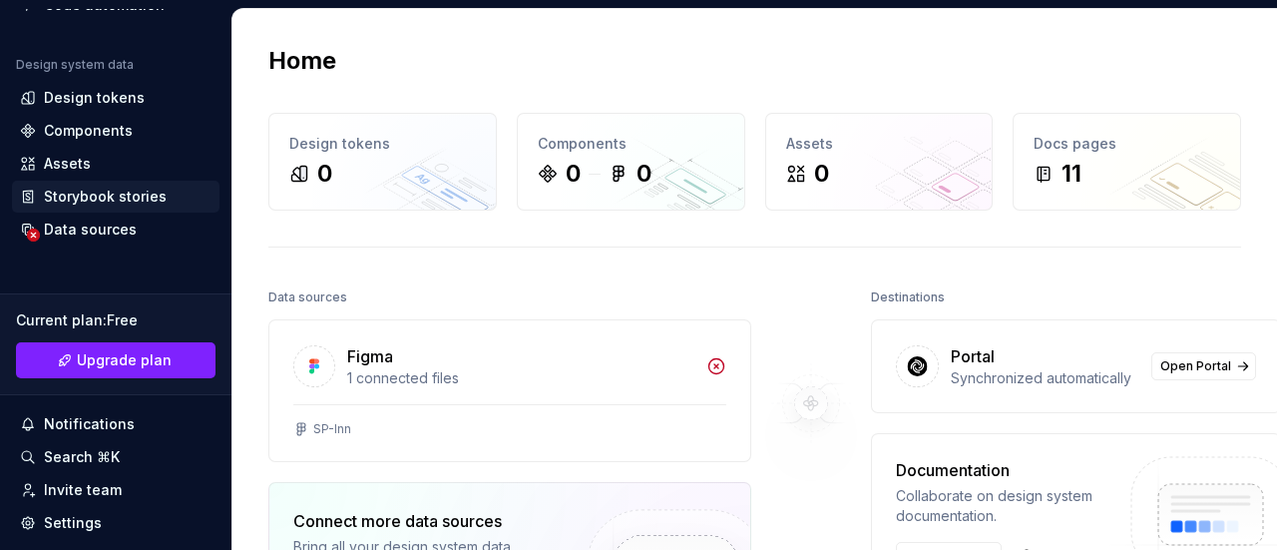
scroll to position [309, 0]
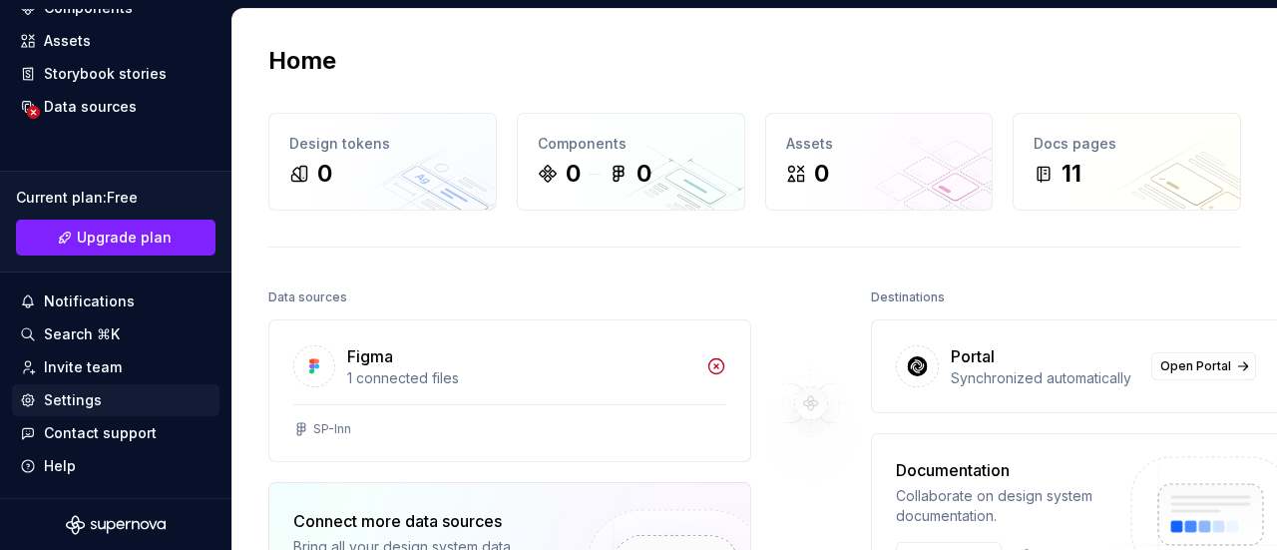
click at [90, 395] on div "Settings" at bounding box center [73, 400] width 58 height 20
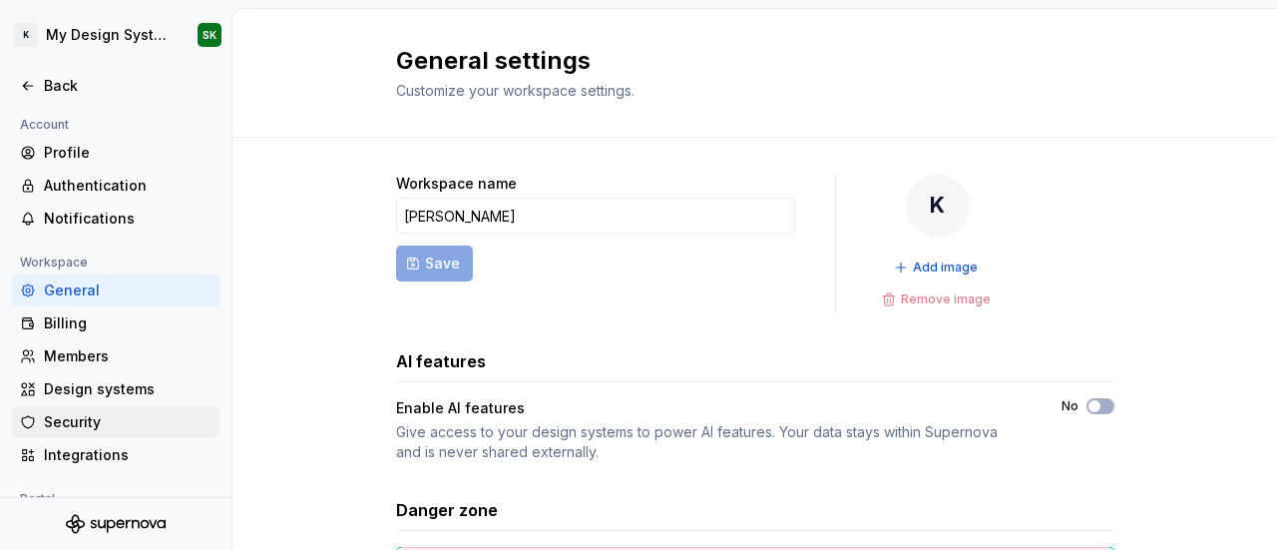
click at [64, 416] on div "Security" at bounding box center [128, 422] width 168 height 20
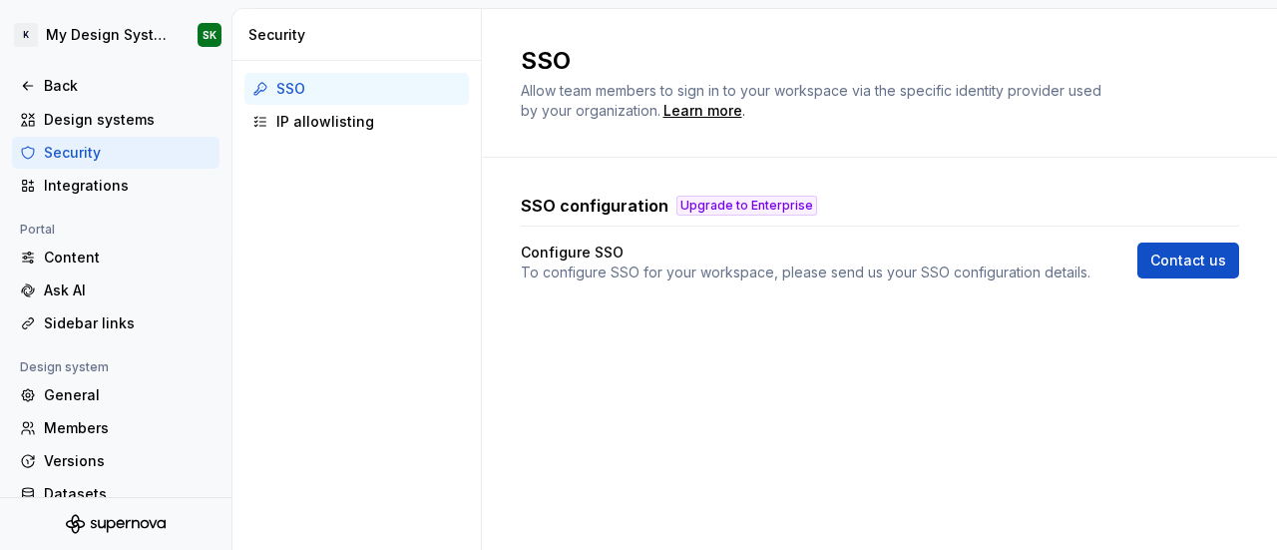
scroll to position [325, 0]
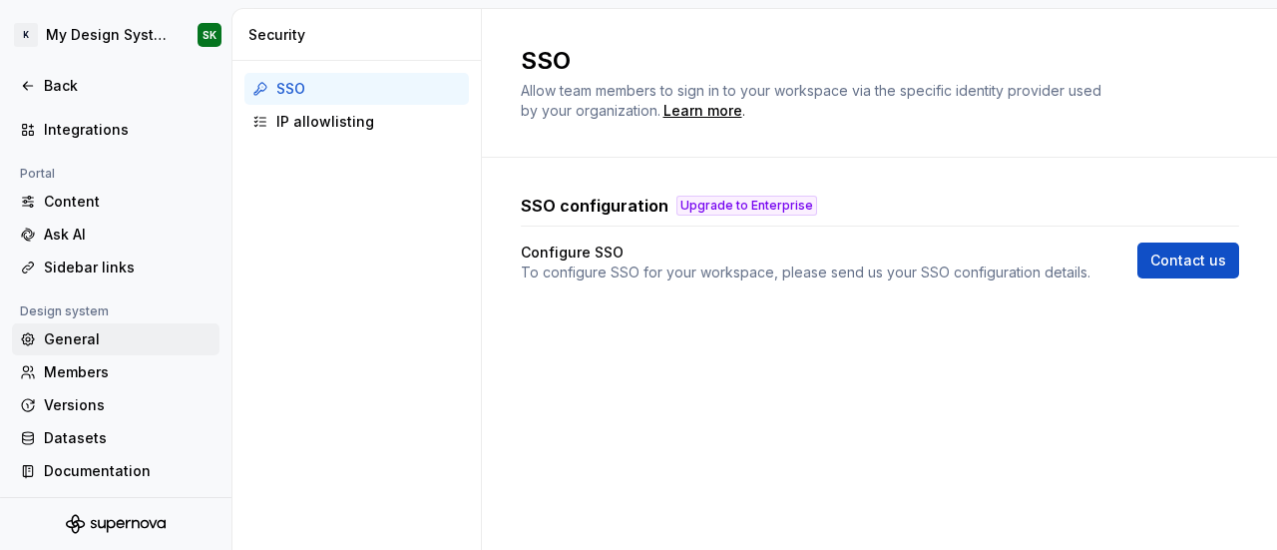
click at [84, 336] on div "General" at bounding box center [128, 339] width 168 height 20
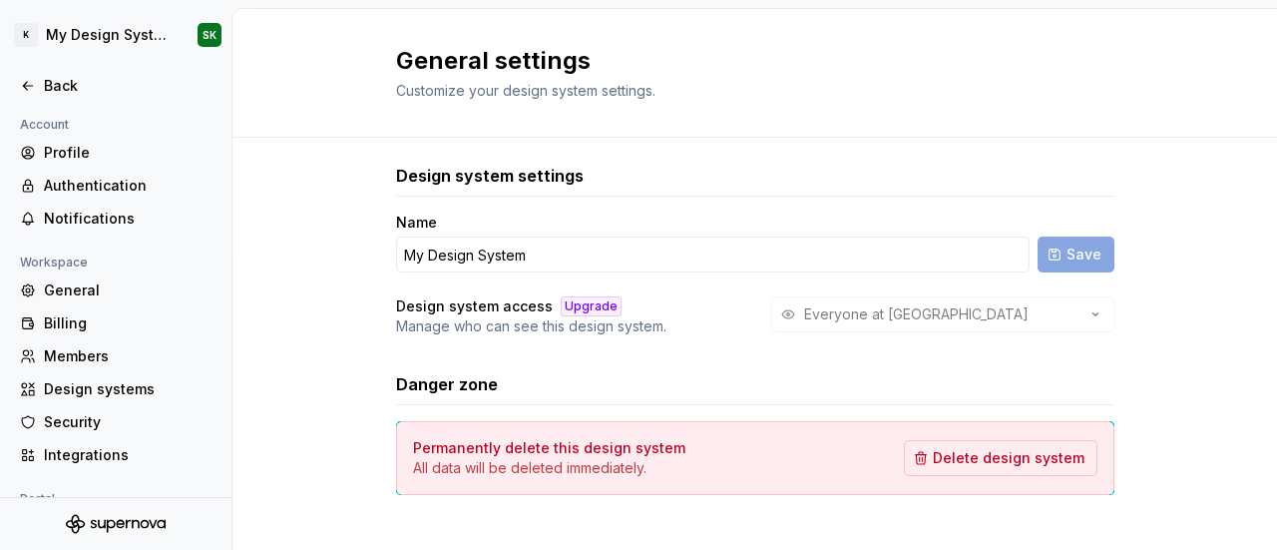
scroll to position [29, 0]
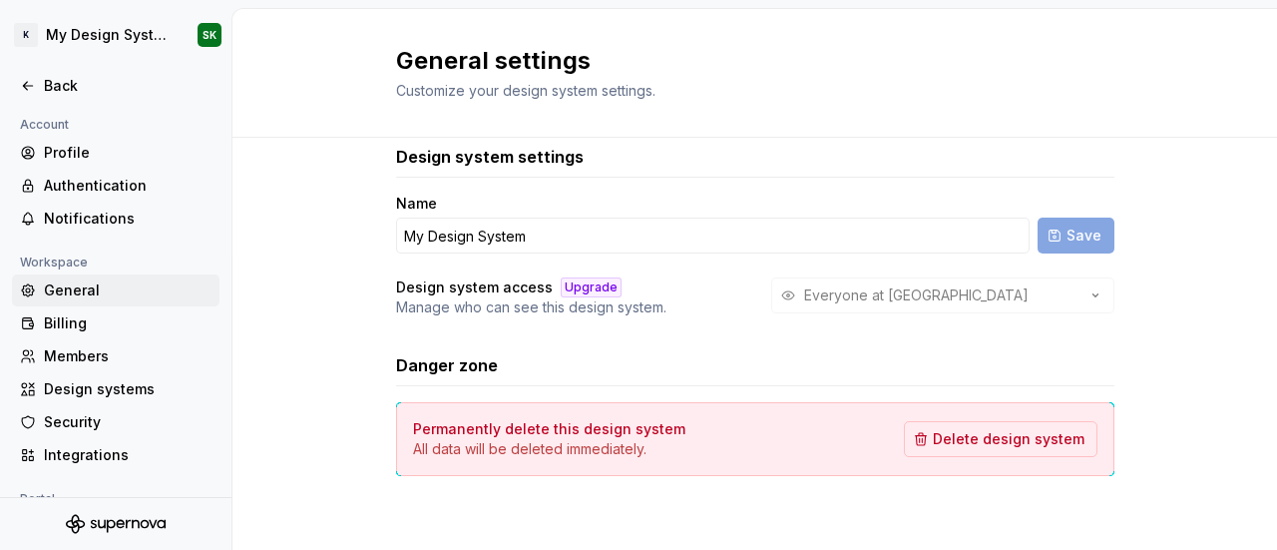
click at [79, 294] on div "General" at bounding box center [128, 290] width 168 height 20
